Goal: Task Accomplishment & Management: Manage account settings

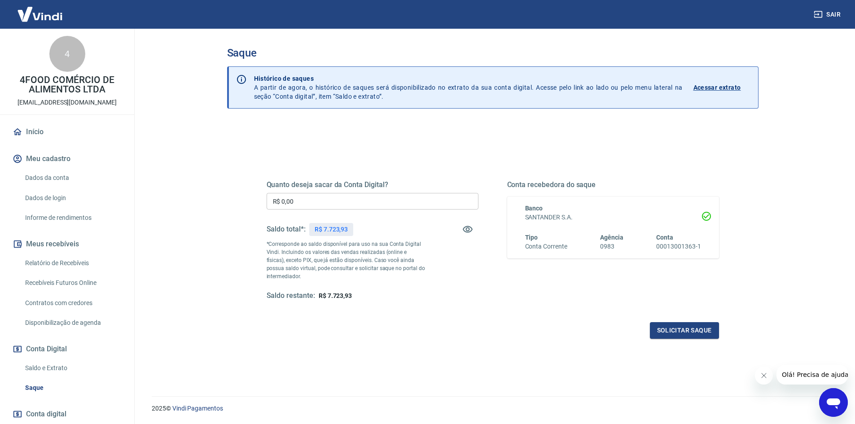
click at [323, 194] on input "R$ 0,00" at bounding box center [373, 201] width 212 height 17
type input "R$ 7.700,00"
click at [625, 324] on div "Solicitar saque" at bounding box center [493, 330] width 453 height 17
click at [685, 329] on button "Solicitar saque" at bounding box center [684, 330] width 69 height 17
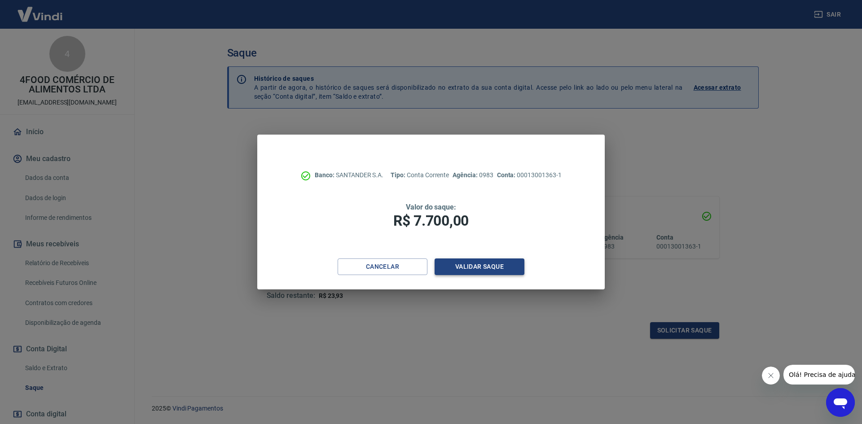
click at [482, 262] on button "Validar saque" at bounding box center [480, 267] width 90 height 17
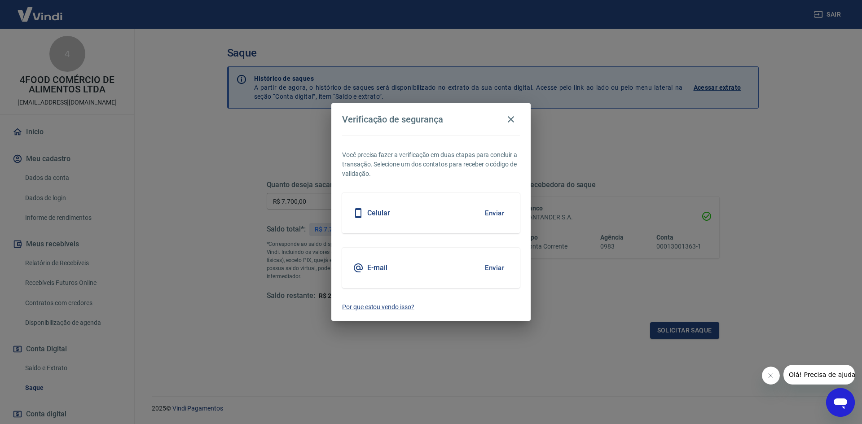
click at [498, 214] on button "Enviar" at bounding box center [494, 213] width 29 height 19
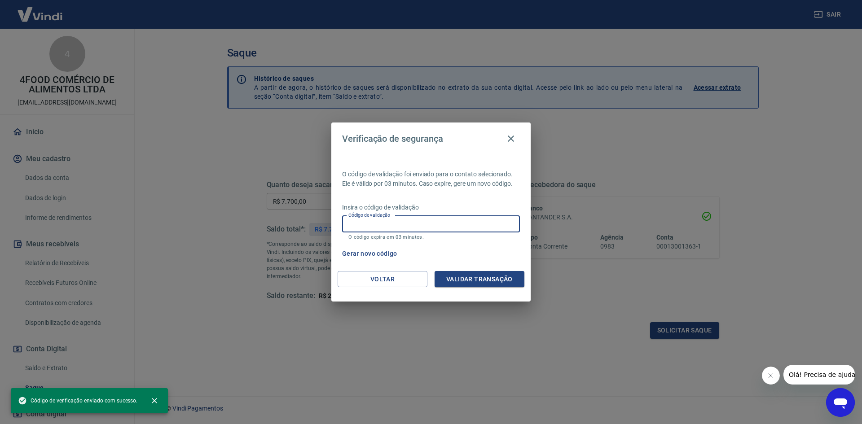
click at [433, 220] on input "Código de validação" at bounding box center [431, 224] width 178 height 17
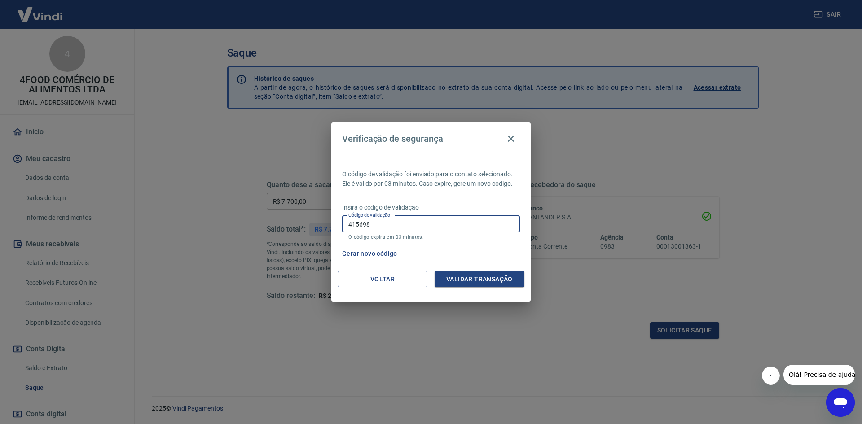
type input "415698"
click at [484, 281] on button "Validar transação" at bounding box center [480, 279] width 90 height 17
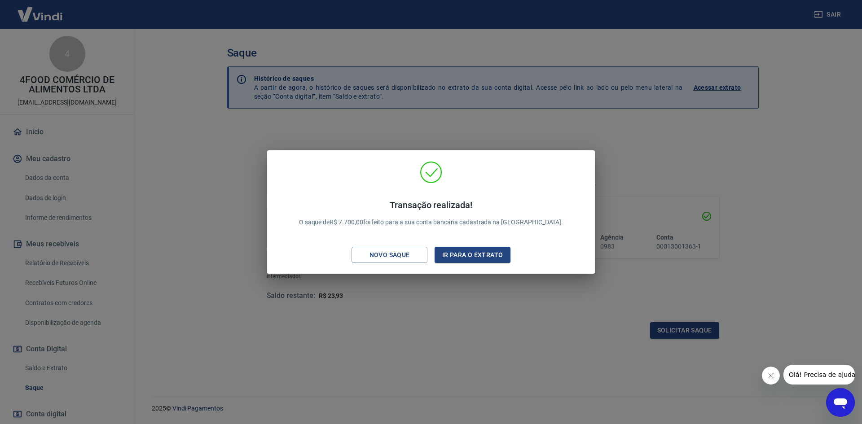
click at [653, 158] on div "Transação realizada! O saque de R$ 7.700,00 foi feito para a sua conta bancária…" at bounding box center [431, 212] width 862 height 424
